Goal: Task Accomplishment & Management: Use online tool/utility

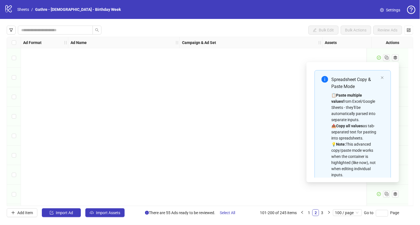
scroll to position [73, 0]
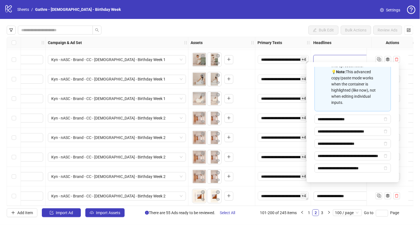
click at [239, 33] on div "Bulk Edit Bulk Actions Review Ads" at bounding box center [210, 30] width 407 height 9
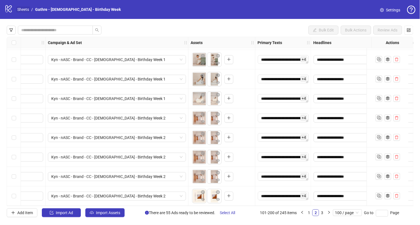
click at [25, 8] on link "Sheets" at bounding box center [23, 9] width 14 height 6
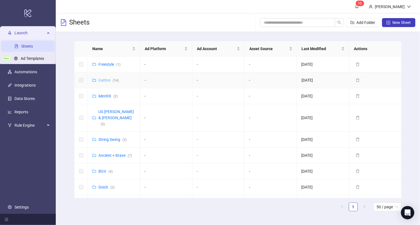
click at [106, 80] on link "Gathre ( 14 )" at bounding box center [108, 80] width 20 height 4
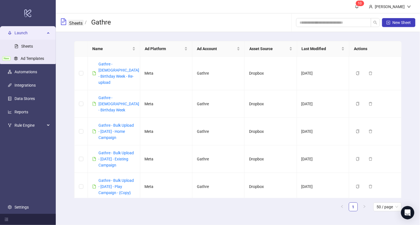
click at [78, 25] on link "Sheets" at bounding box center [76, 23] width 16 height 6
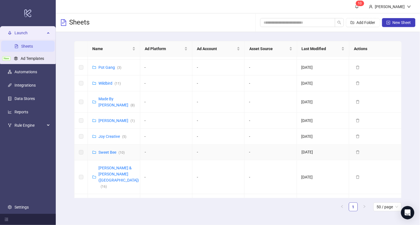
scroll to position [329, 0]
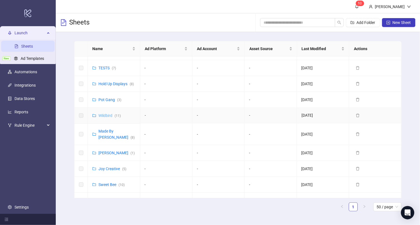
click at [107, 114] on link "Wildbird ( 11 )" at bounding box center [109, 116] width 22 height 4
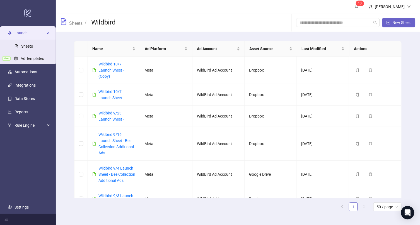
click at [398, 21] on span "New Sheet" at bounding box center [402, 22] width 18 height 4
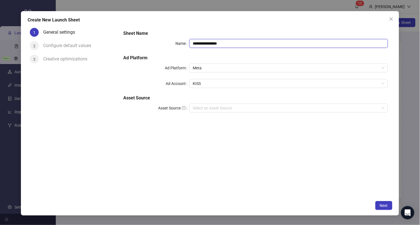
click at [202, 42] on input "**********" at bounding box center [288, 43] width 198 height 9
click at [391, 18] on icon "close" at bounding box center [391, 19] width 4 height 4
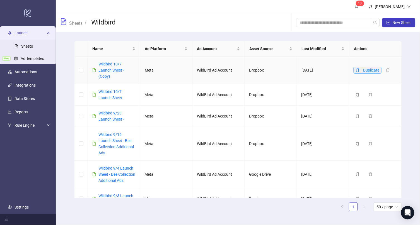
click at [358, 68] on icon "copy" at bounding box center [358, 70] width 4 height 4
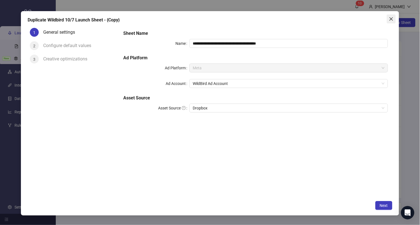
click at [389, 16] on button "Close" at bounding box center [391, 19] width 9 height 9
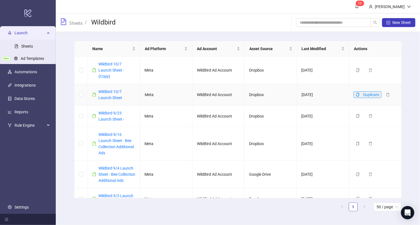
click at [356, 93] on icon "copy" at bounding box center [357, 95] width 3 height 4
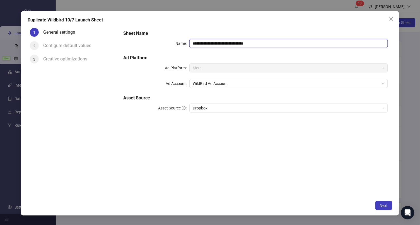
drag, startPoint x: 267, startPoint y: 45, endPoint x: 214, endPoint y: 44, distance: 53.0
click at [214, 44] on input "**********" at bounding box center [288, 43] width 198 height 9
type input "**********"
click at [378, 207] on button "Next" at bounding box center [383, 205] width 17 height 9
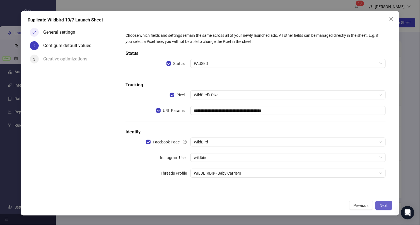
click at [378, 204] on button "Next" at bounding box center [383, 205] width 17 height 9
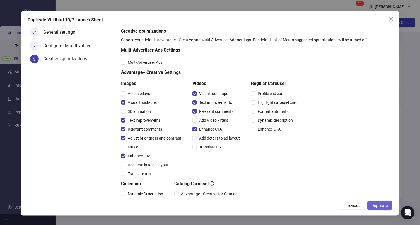
click at [382, 206] on span "Duplicate" at bounding box center [380, 206] width 16 height 4
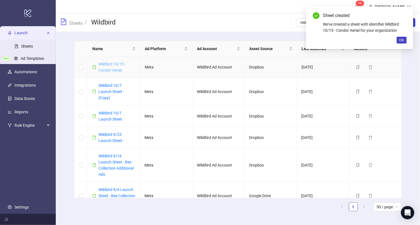
click at [115, 69] on link "Wildbird 10/15 - Condor Aerial" at bounding box center [111, 67] width 27 height 11
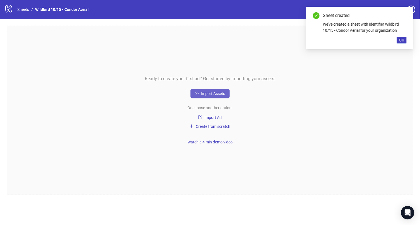
click at [215, 95] on span "Import Assets" at bounding box center [213, 93] width 24 height 4
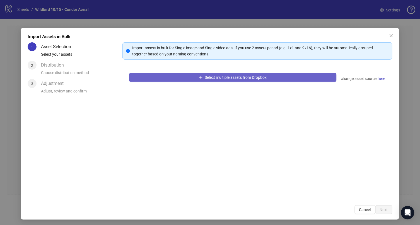
click at [201, 79] on span "button" at bounding box center [201, 77] width 4 height 4
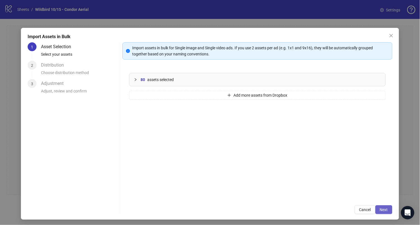
click at [387, 211] on span "Next" at bounding box center [384, 210] width 8 height 4
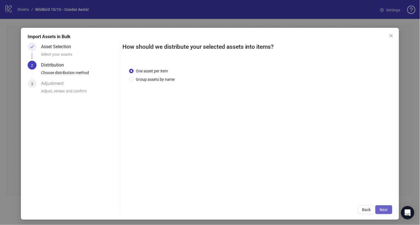
click at [381, 211] on span "Next" at bounding box center [384, 210] width 8 height 4
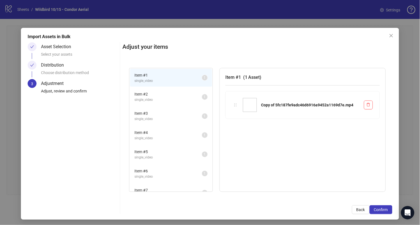
click at [381, 211] on span "Confirm" at bounding box center [381, 210] width 14 height 4
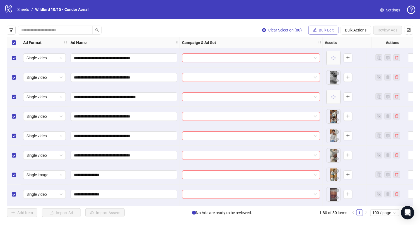
click at [319, 31] on button "Bulk Edit" at bounding box center [323, 30] width 30 height 9
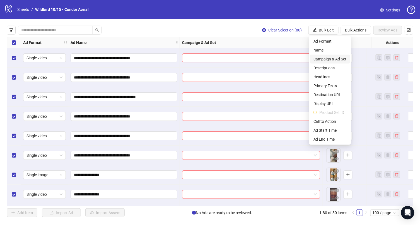
click at [319, 59] on span "Campaign & Ad Set" at bounding box center [329, 59] width 33 height 6
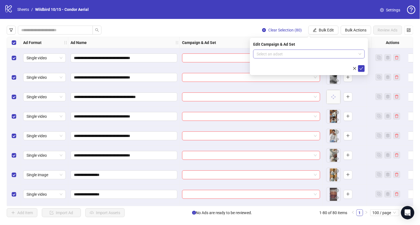
click at [309, 54] on input "search" at bounding box center [307, 54] width 100 height 8
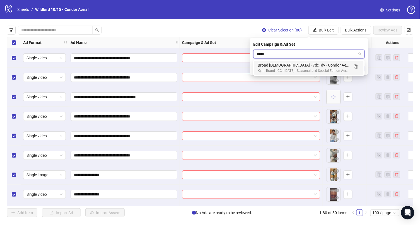
type input "*****"
click at [235, 27] on div "Clear Selection (80) Bulk Edit Bulk Actions Review Ads" at bounding box center [210, 30] width 407 height 9
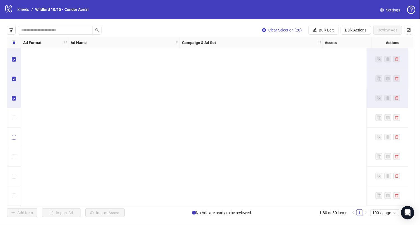
scroll to position [842, 0]
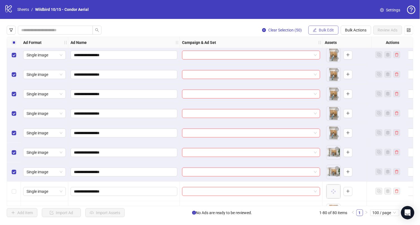
click at [323, 29] on span "Bulk Edit" at bounding box center [326, 30] width 15 height 4
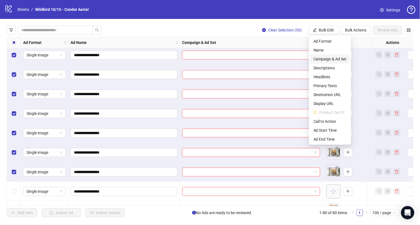
click at [324, 59] on span "Campaign & Ad Set" at bounding box center [329, 59] width 33 height 6
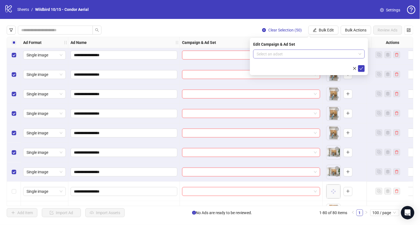
click at [295, 56] on input "search" at bounding box center [307, 54] width 100 height 8
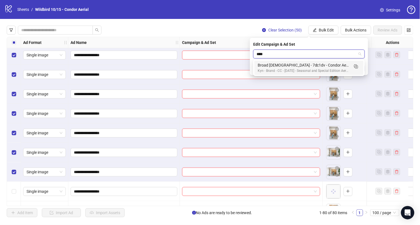
type input "*****"
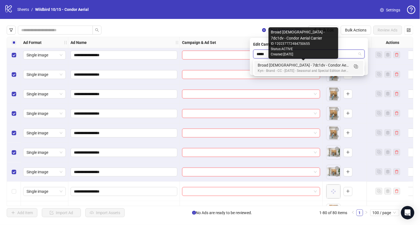
click at [303, 69] on div "Kyn - Brand - CC - [DATE] - Seasonal and Special Edition Aerial Carriers" at bounding box center [303, 70] width 91 height 5
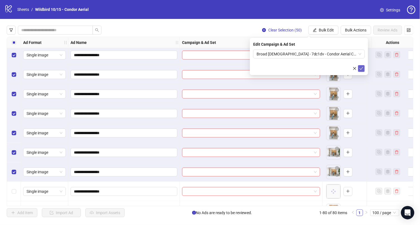
click at [363, 69] on icon "check" at bounding box center [361, 69] width 4 height 4
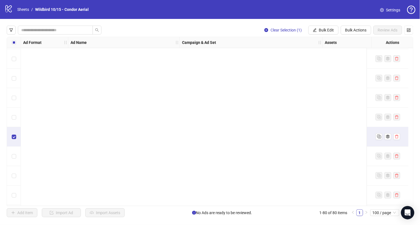
scroll to position [1406, 0]
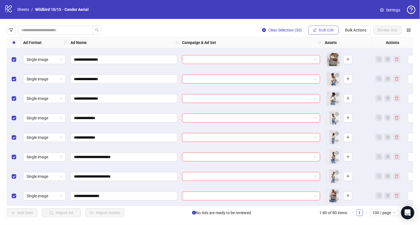
click at [329, 30] on span "Bulk Edit" at bounding box center [326, 30] width 15 height 4
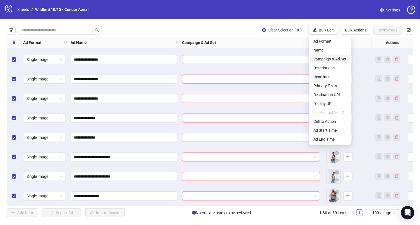
click at [330, 57] on span "Campaign & Ad Set" at bounding box center [329, 59] width 33 height 6
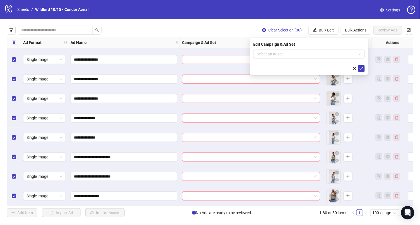
click at [253, 24] on div "**********" at bounding box center [210, 121] width 420 height 205
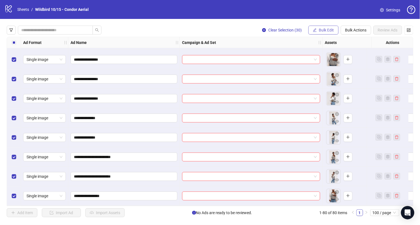
click at [320, 32] on button "Bulk Edit" at bounding box center [323, 30] width 30 height 9
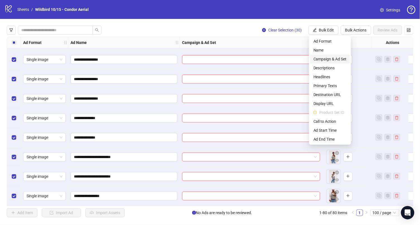
click at [323, 59] on span "Campaign & Ad Set" at bounding box center [329, 59] width 33 height 6
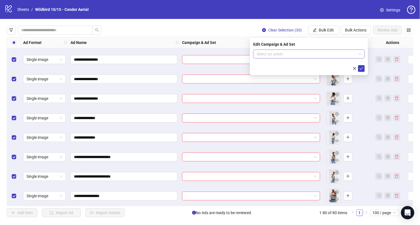
click at [295, 54] on input "search" at bounding box center [307, 54] width 100 height 8
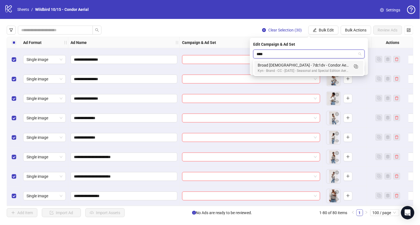
type input "*****"
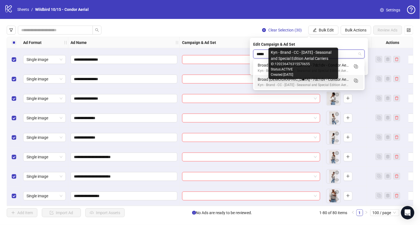
click at [281, 82] on div "Broad [DEMOGRAPHIC_DATA] - 7dc1dv - Condor Aerial Carrier - 2" at bounding box center [303, 79] width 91 height 6
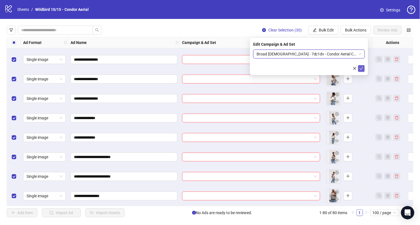
click at [362, 69] on icon "check" at bounding box center [361, 69] width 4 height 4
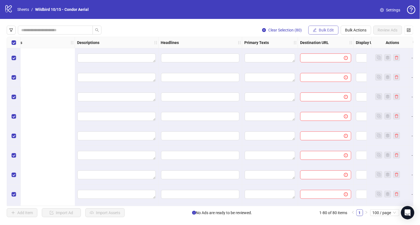
scroll to position [0, 487]
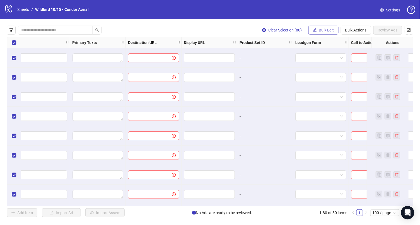
click at [319, 30] on button "Bulk Edit" at bounding box center [323, 30] width 30 height 9
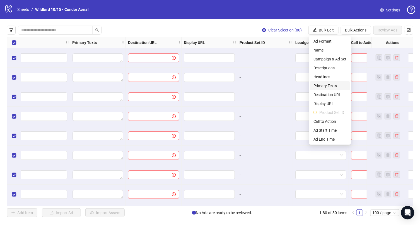
click at [321, 85] on span "Primary Texts" at bounding box center [329, 86] width 33 height 6
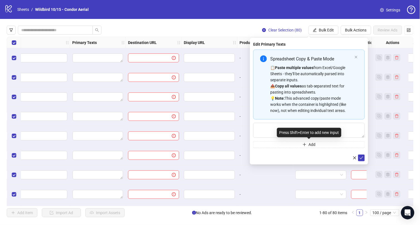
click at [281, 130] on div "Press Shift+Enter to add new input" at bounding box center [309, 132] width 64 height 9
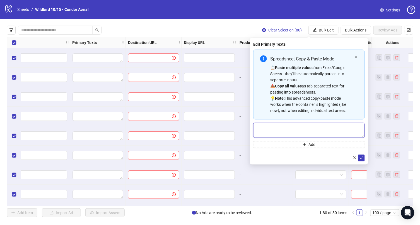
click at [264, 126] on textarea "Multi-text input container - paste or copy values" at bounding box center [309, 130] width 112 height 15
paste textarea "**********"
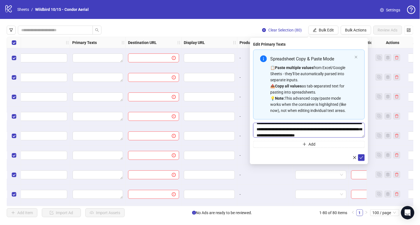
scroll to position [0, 0]
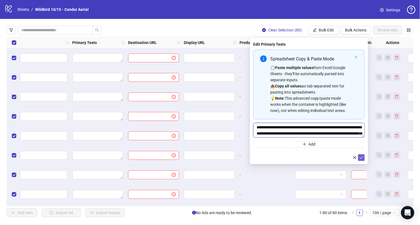
type textarea "**********"
click at [361, 157] on icon "check" at bounding box center [361, 158] width 4 height 4
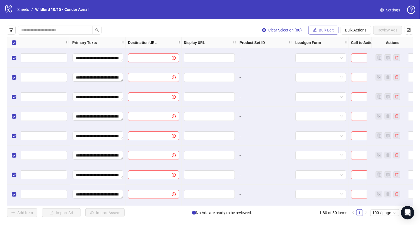
click at [324, 31] on span "Bulk Edit" at bounding box center [326, 30] width 15 height 4
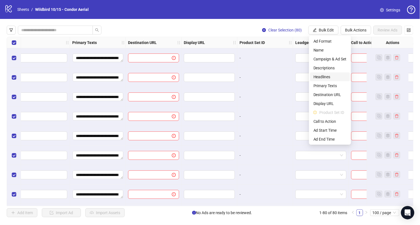
click at [319, 78] on span "Headlines" at bounding box center [329, 77] width 33 height 6
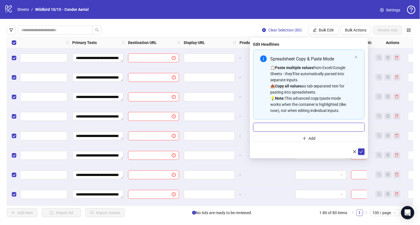
click at [290, 128] on input "Multi-input container - paste or copy values" at bounding box center [309, 127] width 112 height 9
paste input "**********"
type input "**********"
click at [361, 153] on icon "check" at bounding box center [361, 152] width 4 height 4
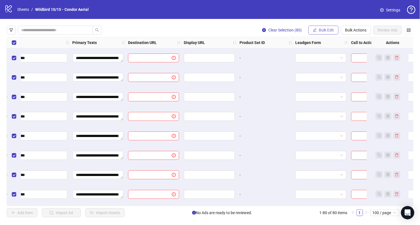
click at [320, 30] on span "Bulk Edit" at bounding box center [326, 30] width 15 height 4
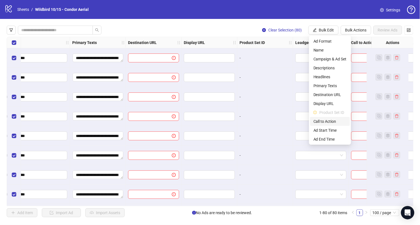
click at [325, 120] on span "Call to Action" at bounding box center [329, 122] width 33 height 6
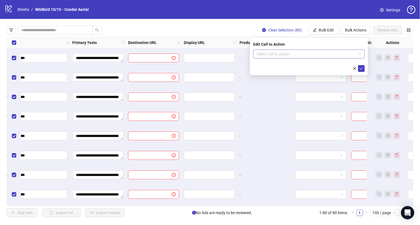
click at [288, 55] on input "search" at bounding box center [307, 54] width 100 height 8
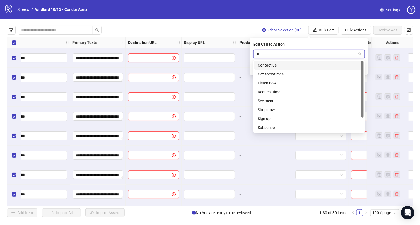
type input "**"
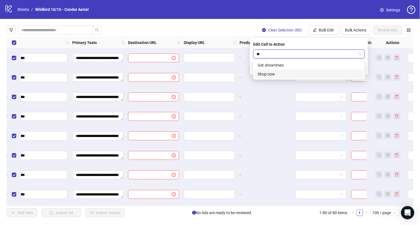
click at [283, 77] on div "Shop now" at bounding box center [309, 74] width 103 height 6
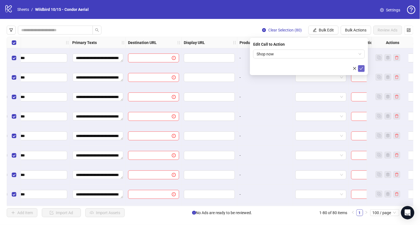
click at [361, 67] on icon "check" at bounding box center [361, 69] width 4 height 4
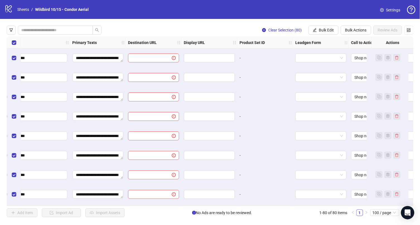
scroll to position [0, 436]
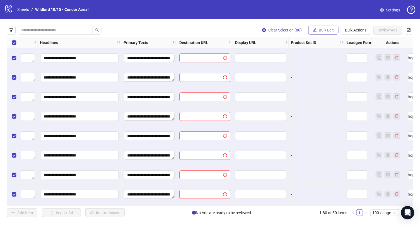
click at [328, 30] on span "Bulk Edit" at bounding box center [326, 30] width 15 height 4
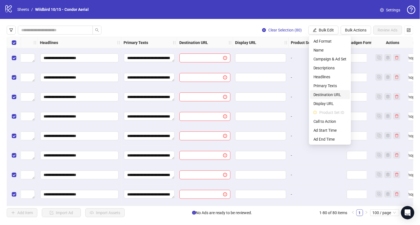
click at [324, 95] on span "Destination URL" at bounding box center [329, 95] width 33 height 6
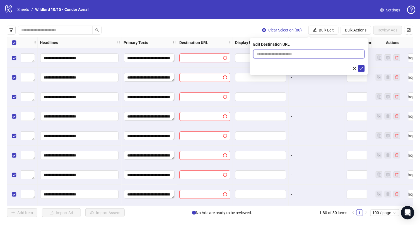
click at [302, 52] on input "text" at bounding box center [307, 54] width 100 height 6
paste input "**********"
type input "**********"
click at [362, 67] on icon "check" at bounding box center [361, 69] width 4 height 4
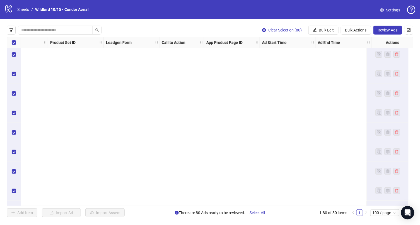
scroll to position [0, 0]
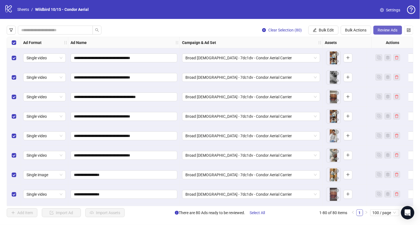
click at [388, 30] on span "Review Ads" at bounding box center [388, 30] width 20 height 4
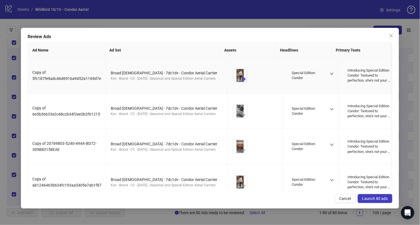
click at [242, 77] on icon "eye" at bounding box center [244, 79] width 4 height 4
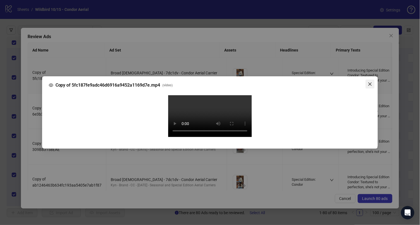
click at [368, 82] on icon "close" at bounding box center [370, 84] width 4 height 4
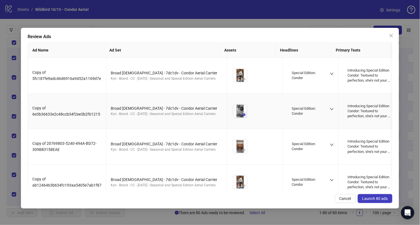
click at [242, 115] on icon "eye" at bounding box center [244, 115] width 4 height 4
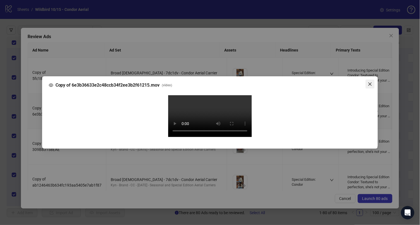
click at [372, 82] on icon "close" at bounding box center [370, 84] width 4 height 4
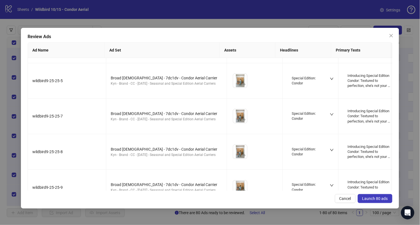
scroll to position [1173, 0]
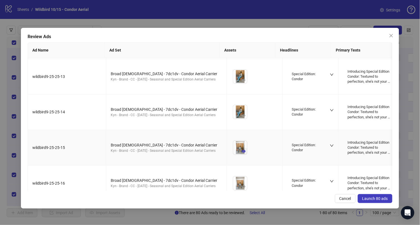
click at [242, 150] on icon "eye" at bounding box center [244, 151] width 4 height 3
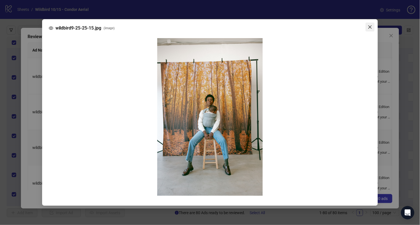
click at [371, 28] on icon "close" at bounding box center [370, 27] width 4 height 4
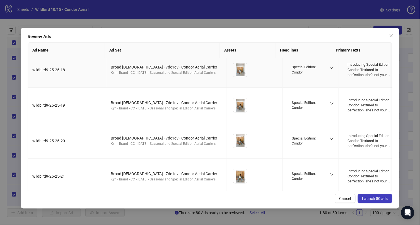
scroll to position [1358, 0]
click at [242, 142] on icon "eye" at bounding box center [244, 144] width 4 height 4
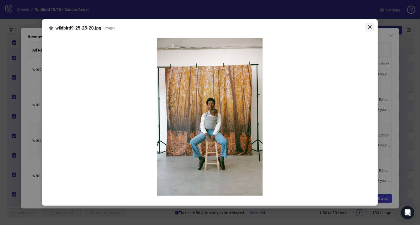
click at [369, 30] on button "Close" at bounding box center [370, 27] width 9 height 9
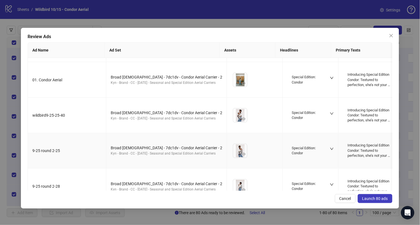
scroll to position [2166, 0]
click at [242, 152] on icon "eye" at bounding box center [244, 154] width 4 height 4
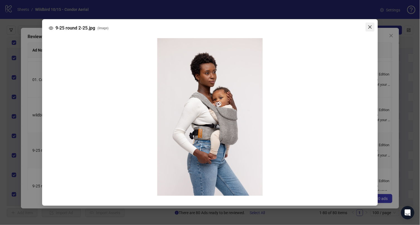
click at [371, 28] on icon "close" at bounding box center [369, 26] width 3 height 3
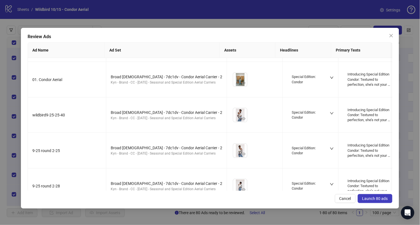
click at [373, 200] on span "Launch 80 ads" at bounding box center [375, 199] width 26 height 4
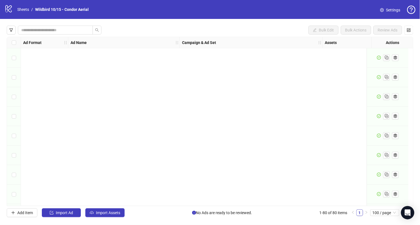
scroll to position [1406, 0]
